Goal: Transaction & Acquisition: Obtain resource

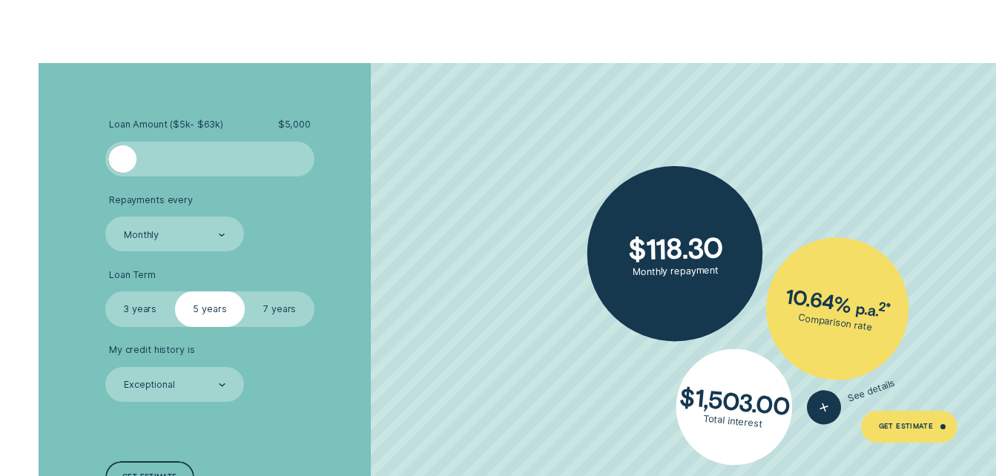
scroll to position [2448, 0]
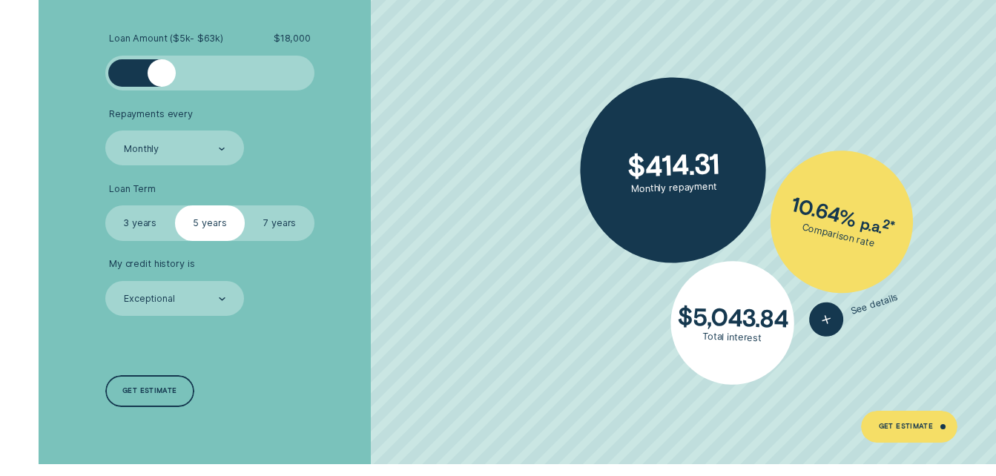
drag, startPoint x: 128, startPoint y: 73, endPoint x: 162, endPoint y: 83, distance: 36.4
click at [162, 83] on div at bounding box center [162, 73] width 28 height 28
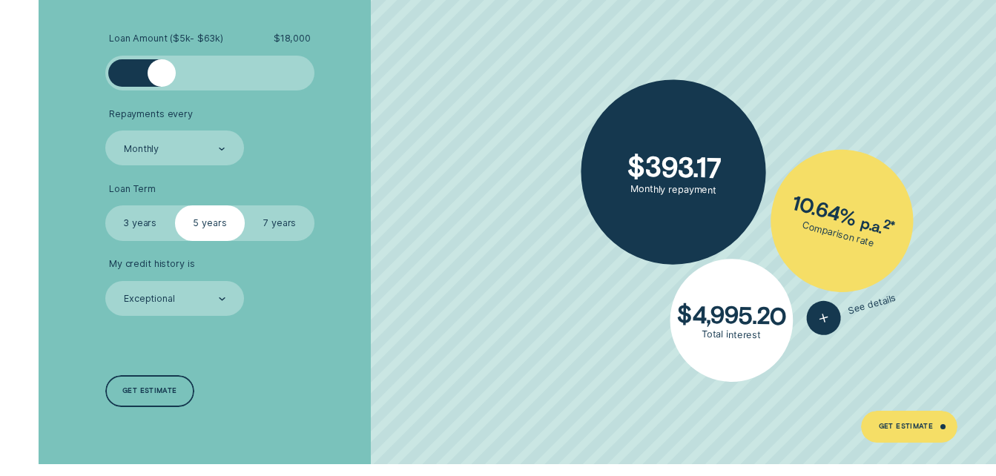
scroll to position [2522, 0]
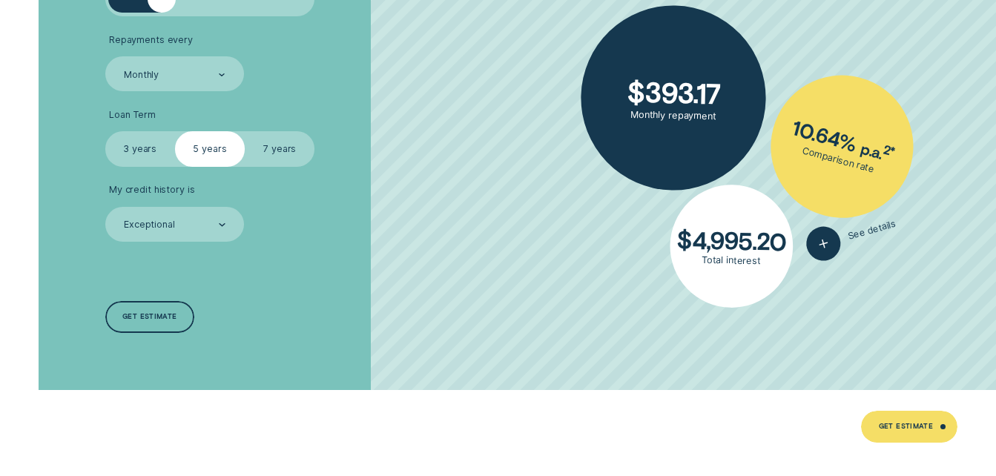
click at [146, 147] on label "3 years" at bounding box center [140, 148] width 70 height 35
click at [105, 131] on input "3 years" at bounding box center [105, 131] width 0 height 0
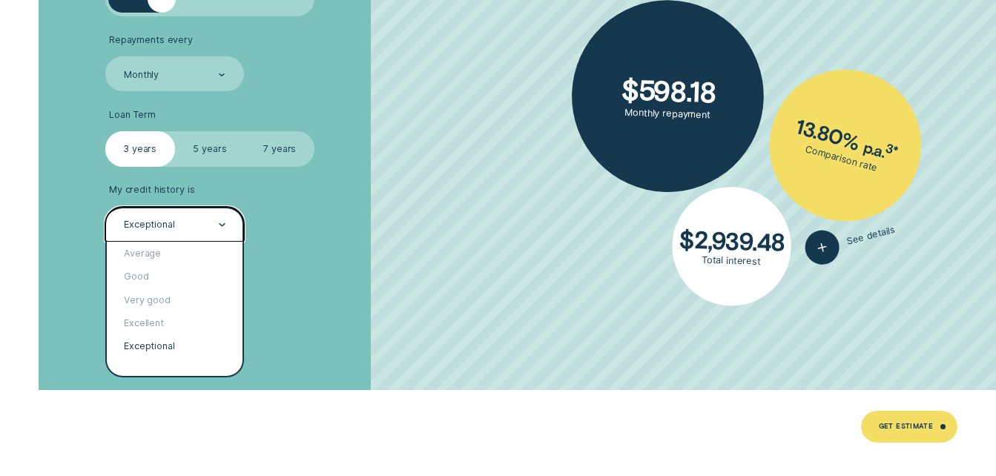
click at [212, 229] on div "Exceptional" at bounding box center [173, 224] width 103 height 13
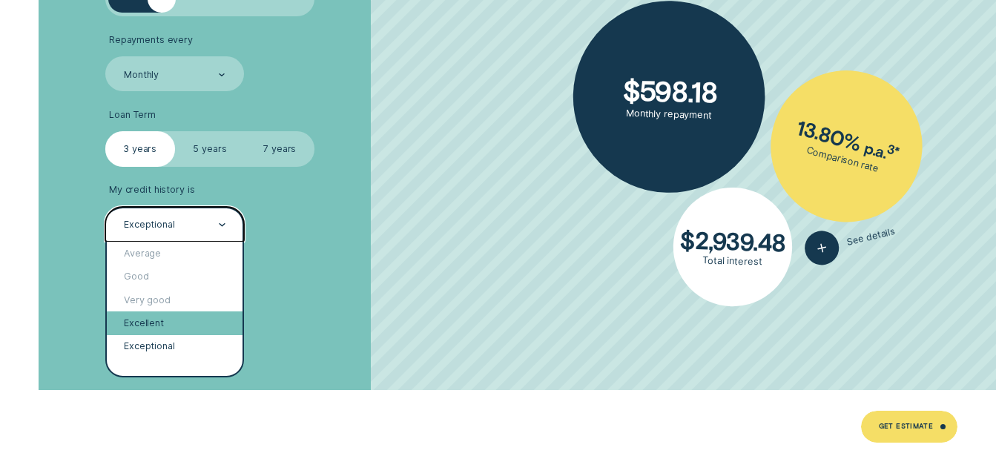
click at [145, 320] on div "Excellent" at bounding box center [175, 323] width 137 height 23
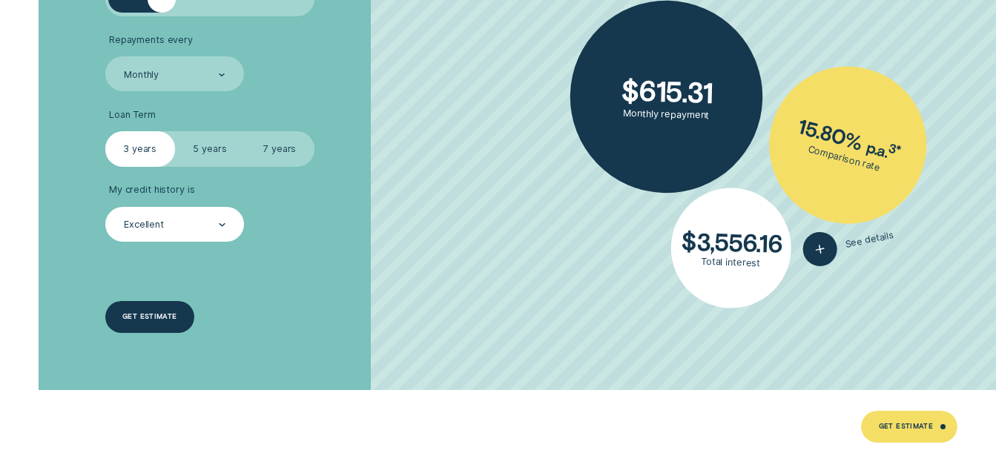
click at [140, 311] on div "Get estimate" at bounding box center [150, 316] width 90 height 31
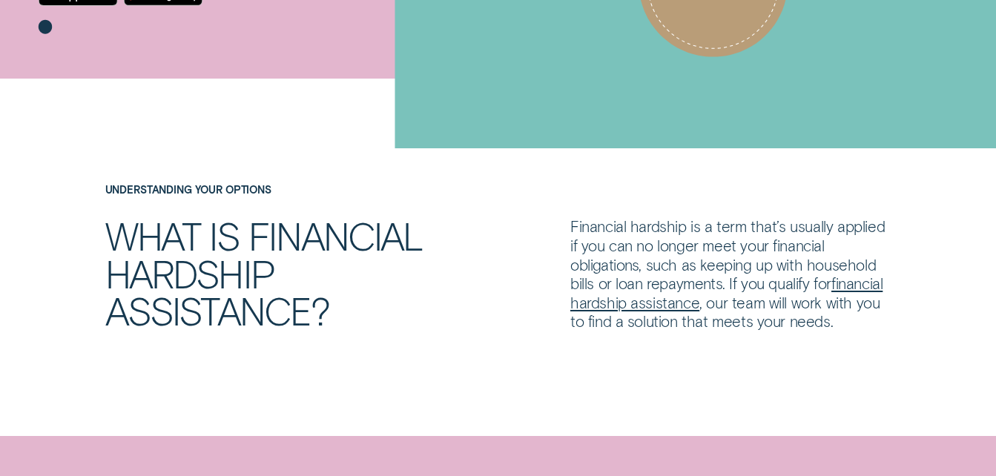
scroll to position [371, 0]
